Goal: Task Accomplishment & Management: Manage account settings

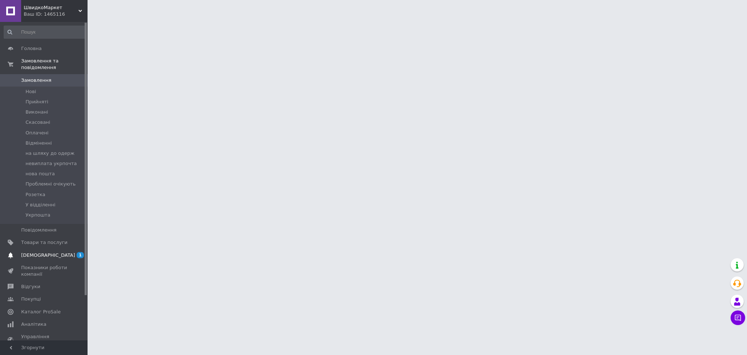
click at [53, 252] on span "[DEMOGRAPHIC_DATA]" at bounding box center [44, 255] width 46 height 7
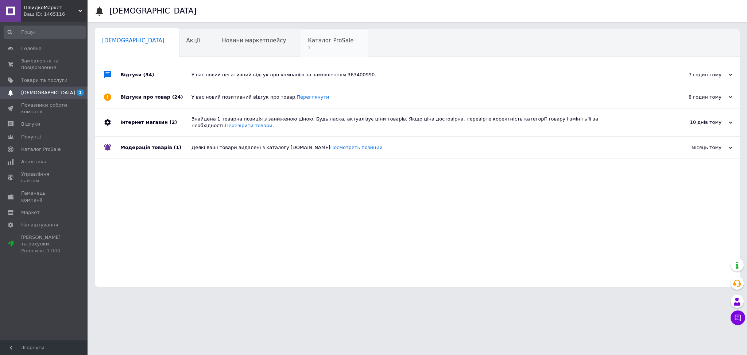
click at [308, 47] on span "1" at bounding box center [331, 47] width 46 height 5
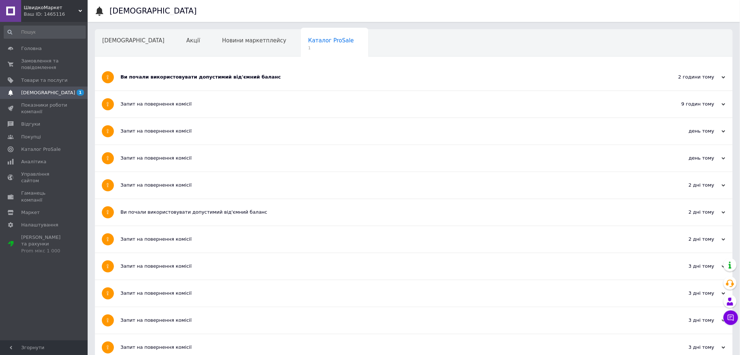
click at [174, 78] on div "Ви почали використовувати допустимий від'ємний баланс" at bounding box center [386, 77] width 532 height 7
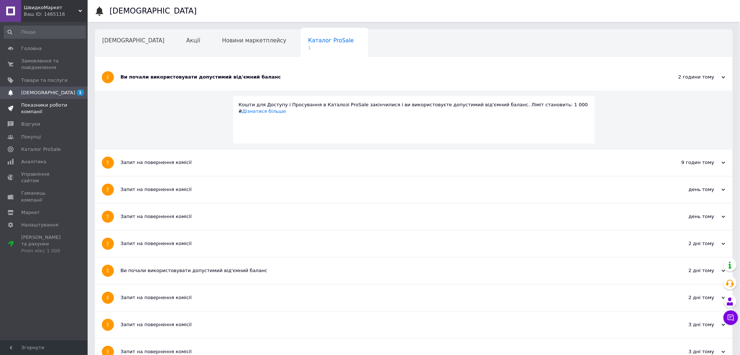
click at [74, 103] on span at bounding box center [78, 108] width 20 height 13
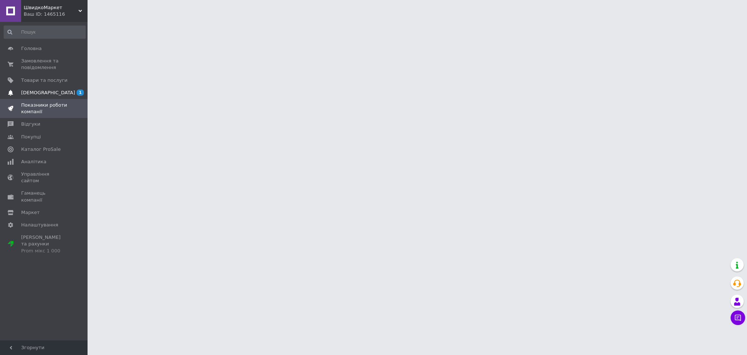
click at [73, 94] on span "1" at bounding box center [78, 92] width 20 height 7
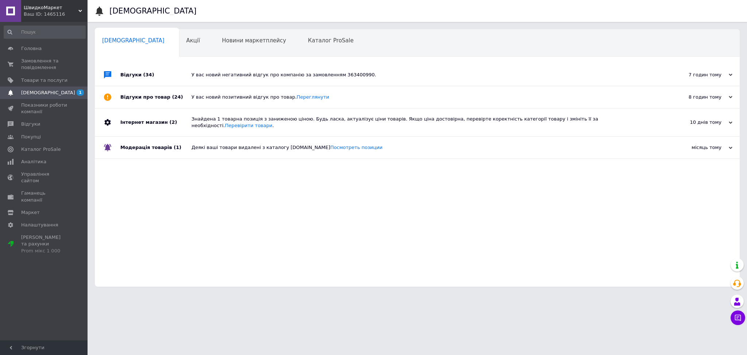
click at [136, 82] on div "Відгуки (34)" at bounding box center [155, 75] width 71 height 22
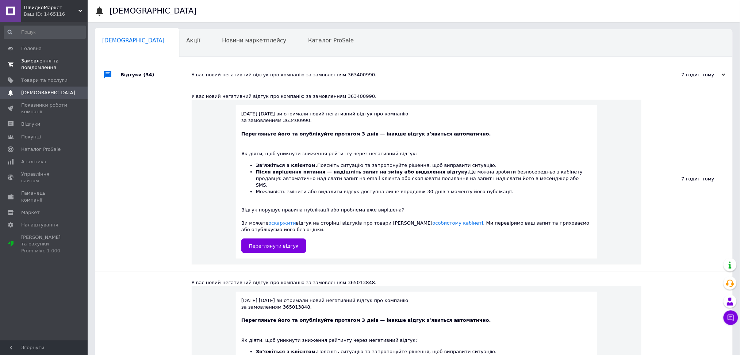
click at [62, 64] on span "Замовлення та повідомлення" at bounding box center [44, 64] width 46 height 13
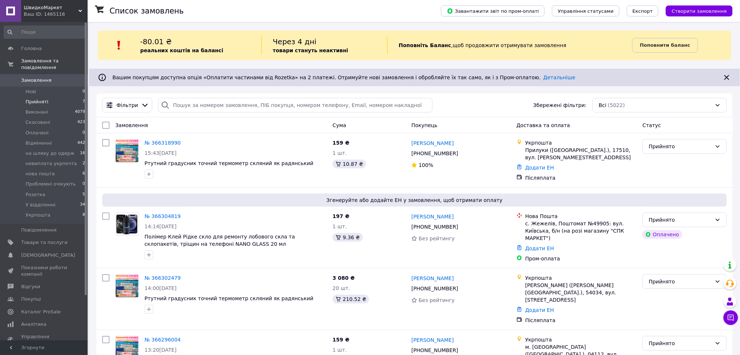
click at [54, 97] on li "Прийняті 7" at bounding box center [44, 102] width 89 height 10
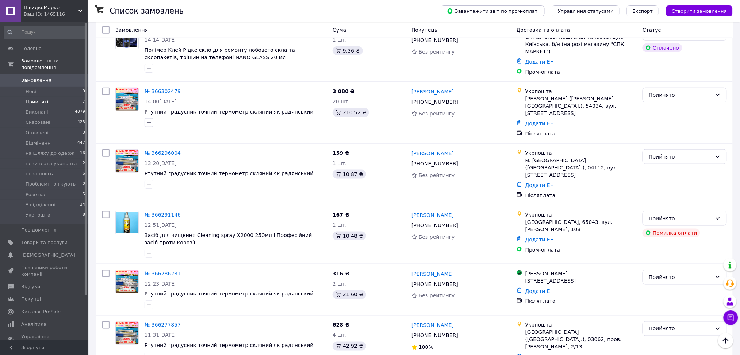
scroll to position [215, 0]
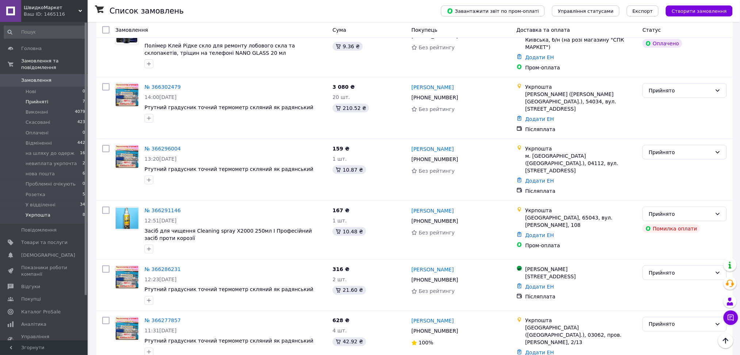
click at [63, 210] on li "Укрпошта 8" at bounding box center [44, 217] width 89 height 14
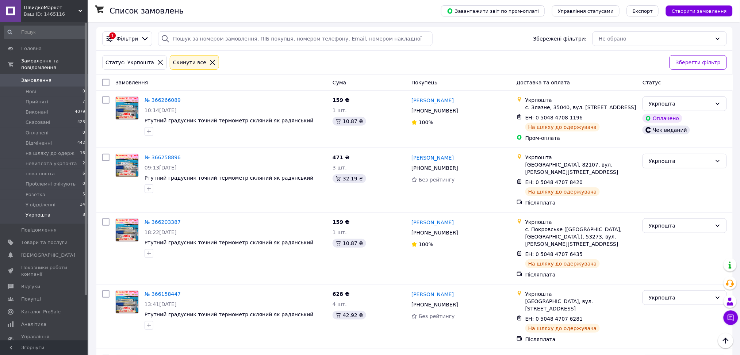
scroll to position [18, 0]
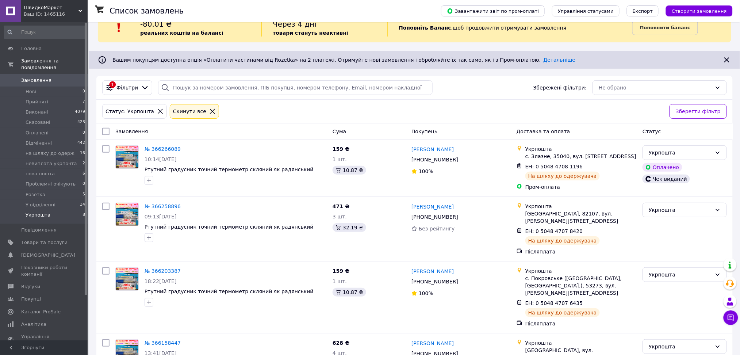
click at [108, 133] on input "checkbox" at bounding box center [105, 131] width 7 height 7
checkbox input "true"
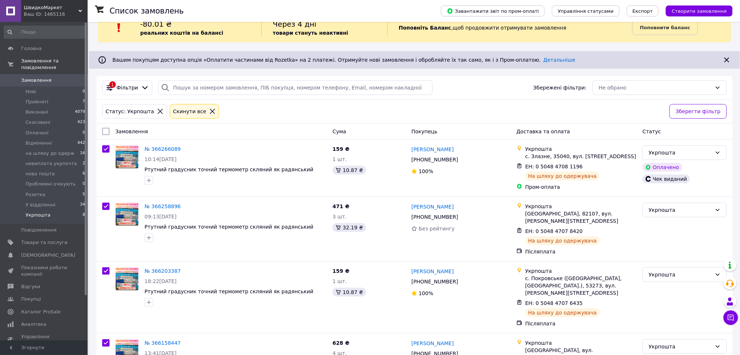
checkbox input "true"
click at [124, 132] on span "Дії для 8 замовлень" at bounding box center [137, 131] width 50 height 7
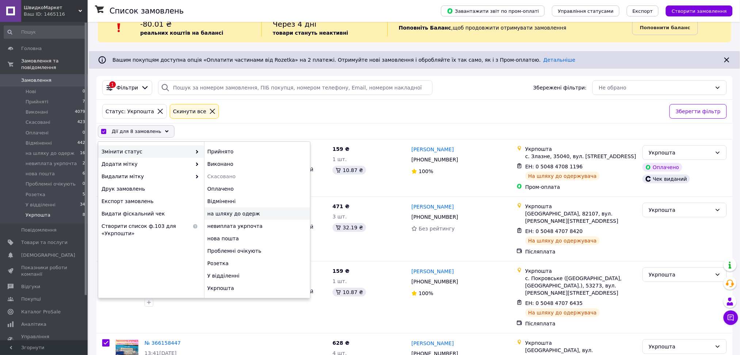
click at [238, 209] on div "на шляху до одерж" at bounding box center [257, 213] width 106 height 12
checkbox input "false"
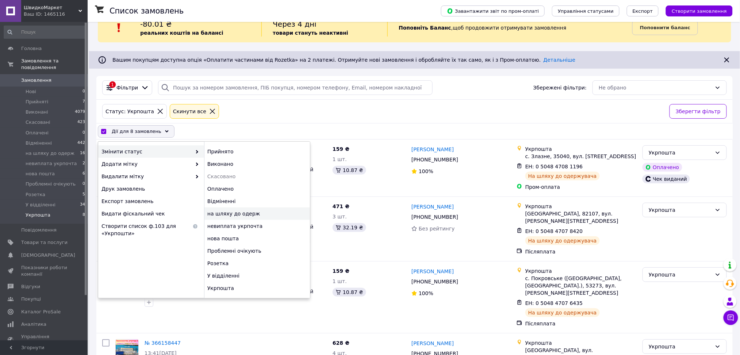
checkbox input "false"
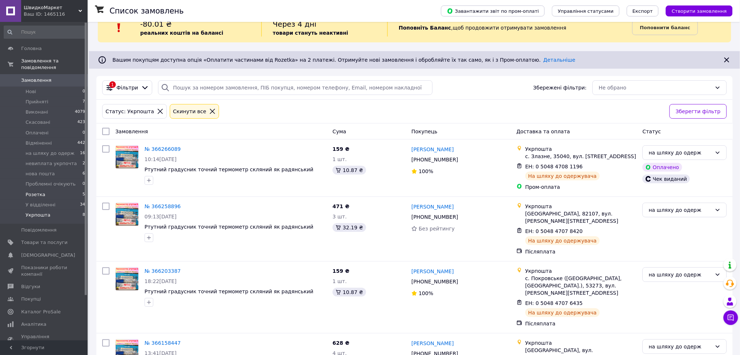
click at [39, 191] on span "Розетка" at bounding box center [36, 194] width 20 height 7
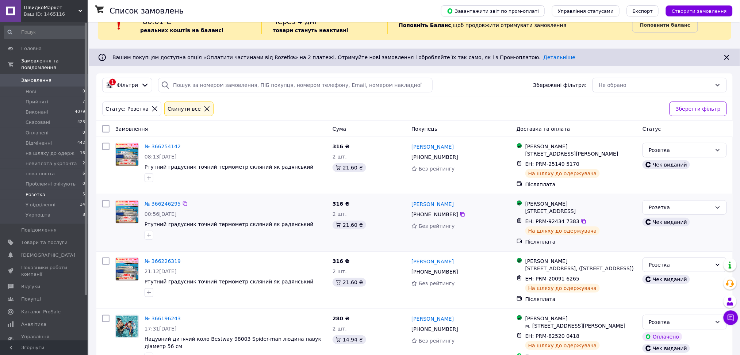
scroll to position [118, 0]
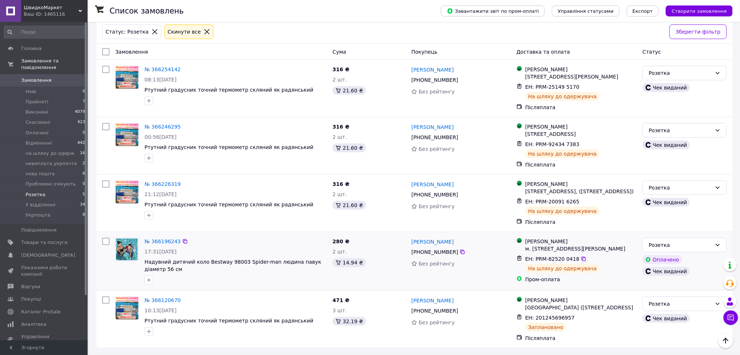
click at [104, 238] on input "checkbox" at bounding box center [105, 241] width 7 height 7
checkbox input "true"
click at [104, 177] on div at bounding box center [105, 202] width 13 height 51
checkbox input "true"
click at [104, 180] on input "checkbox" at bounding box center [105, 183] width 7 height 7
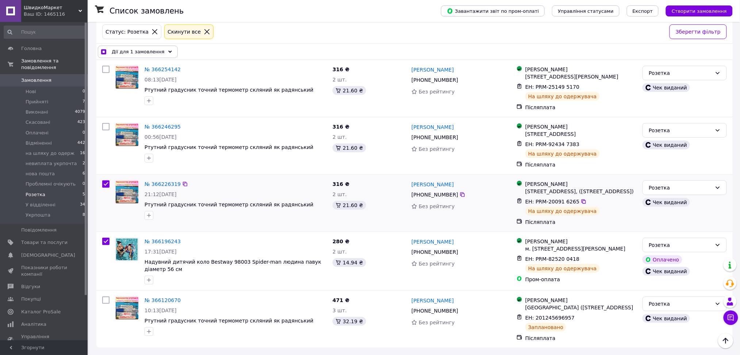
checkbox input "true"
click at [106, 123] on input "checkbox" at bounding box center [105, 126] width 7 height 7
checkbox input "true"
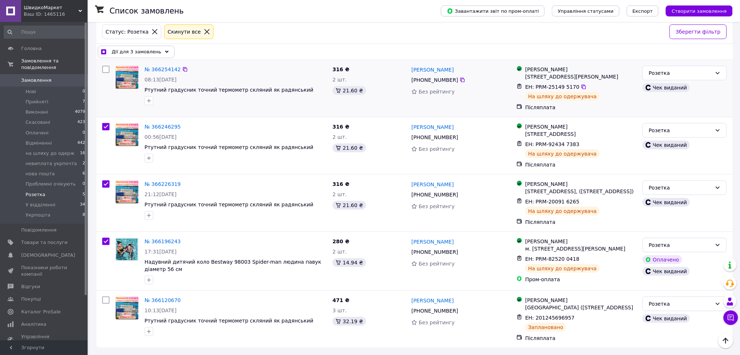
scroll to position [69, 0]
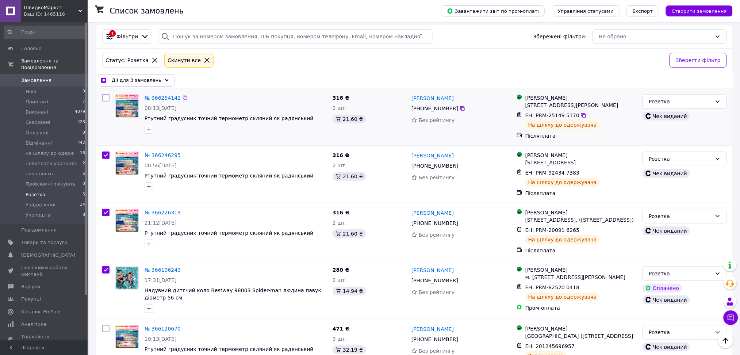
click at [103, 98] on input "checkbox" at bounding box center [105, 97] width 7 height 7
checkbox input "true"
click at [135, 85] on div "Дії для 4 замовлень" at bounding box center [136, 80] width 77 height 12
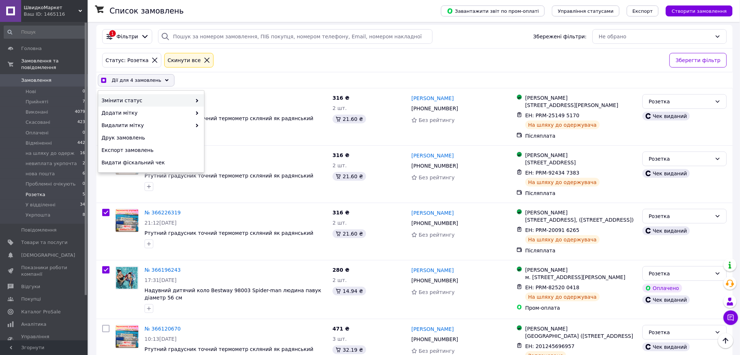
checkbox input "true"
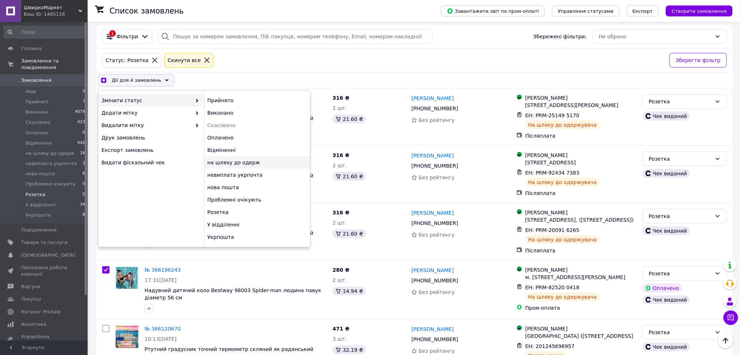
click at [241, 160] on div "на шляху до одерж" at bounding box center [257, 162] width 106 height 12
checkbox input "false"
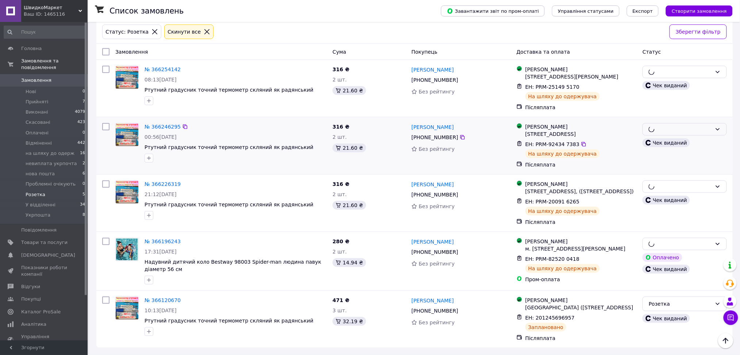
scroll to position [118, 0]
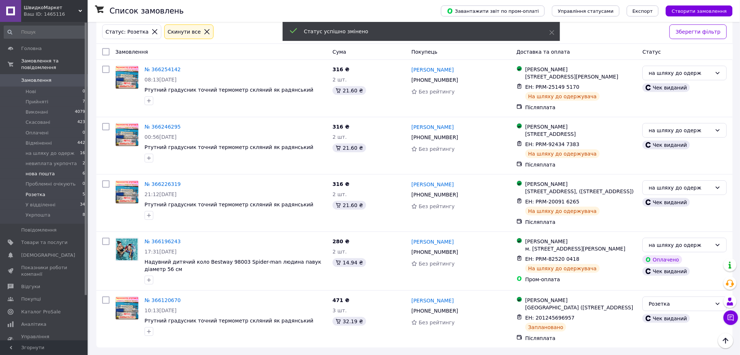
click at [59, 169] on li "нова пошта 6" at bounding box center [44, 174] width 89 height 10
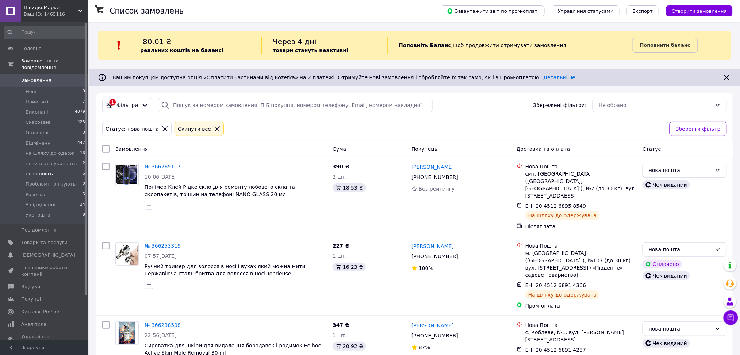
click at [108, 148] on input "checkbox" at bounding box center [105, 148] width 7 height 7
checkbox input "true"
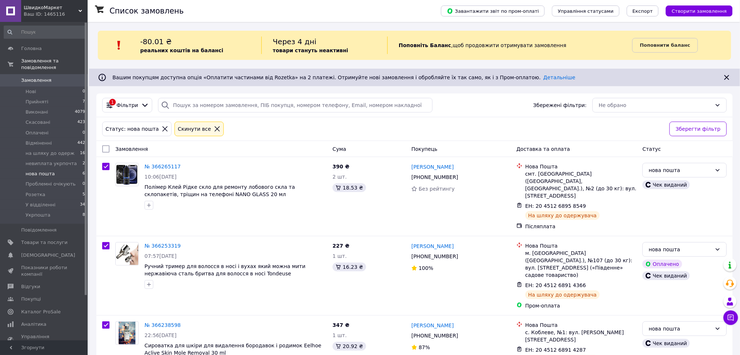
checkbox input "true"
click at [158, 154] on div "Дії для 6 замовлень" at bounding box center [136, 149] width 77 height 12
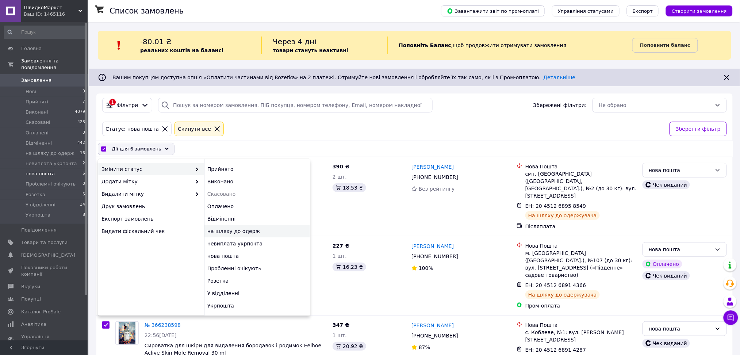
click at [230, 228] on div "на шляху до одерж" at bounding box center [257, 231] width 106 height 12
checkbox input "false"
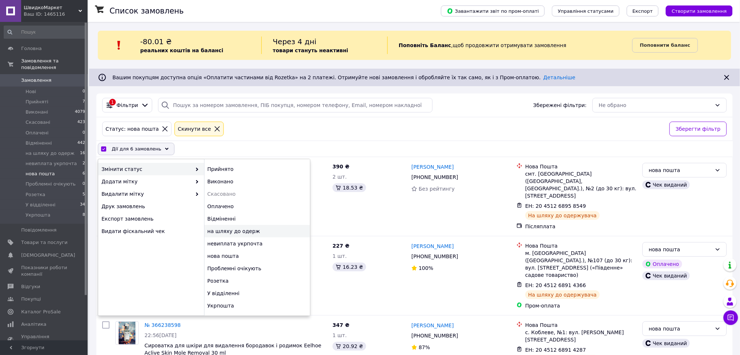
checkbox input "false"
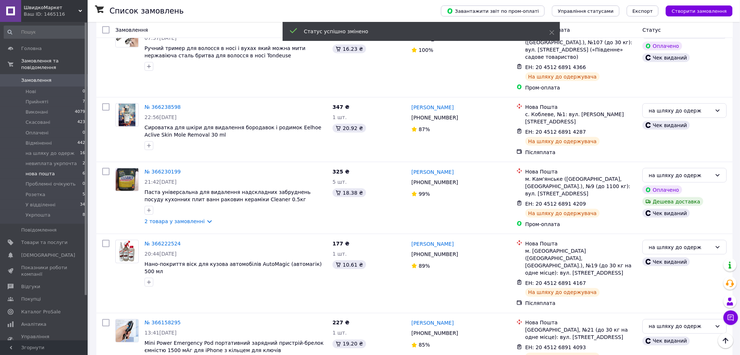
scroll to position [220, 0]
